Goal: Find specific page/section: Find specific page/section

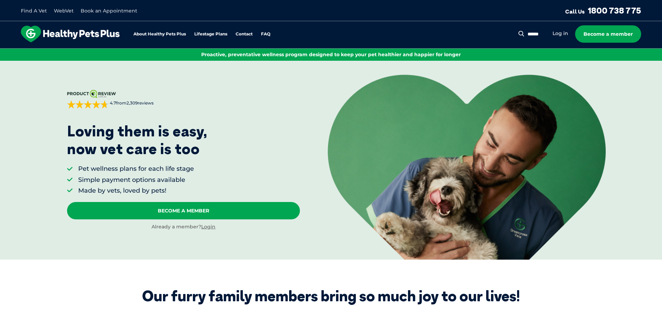
click at [34, 10] on link "Find A Vet" at bounding box center [34, 11] width 26 height 6
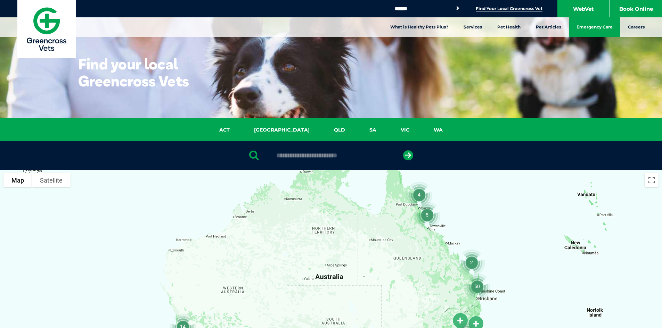
click at [604, 30] on link "Emergency Care" at bounding box center [593, 26] width 51 height 19
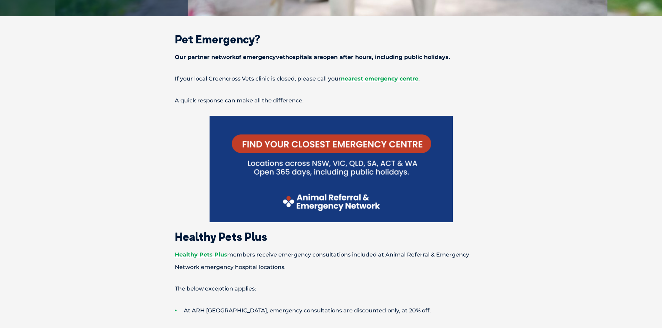
scroll to position [243, 0]
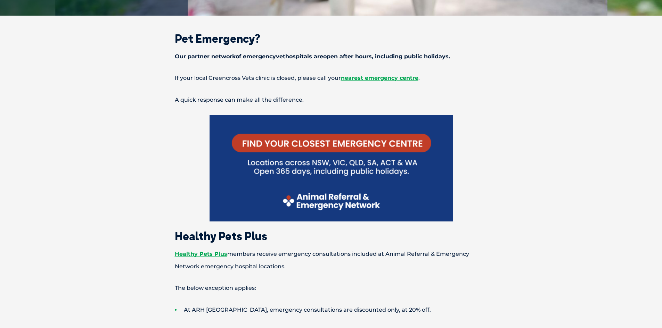
click at [361, 202] on img at bounding box center [330, 168] width 243 height 106
